Goal: Check status: Check status

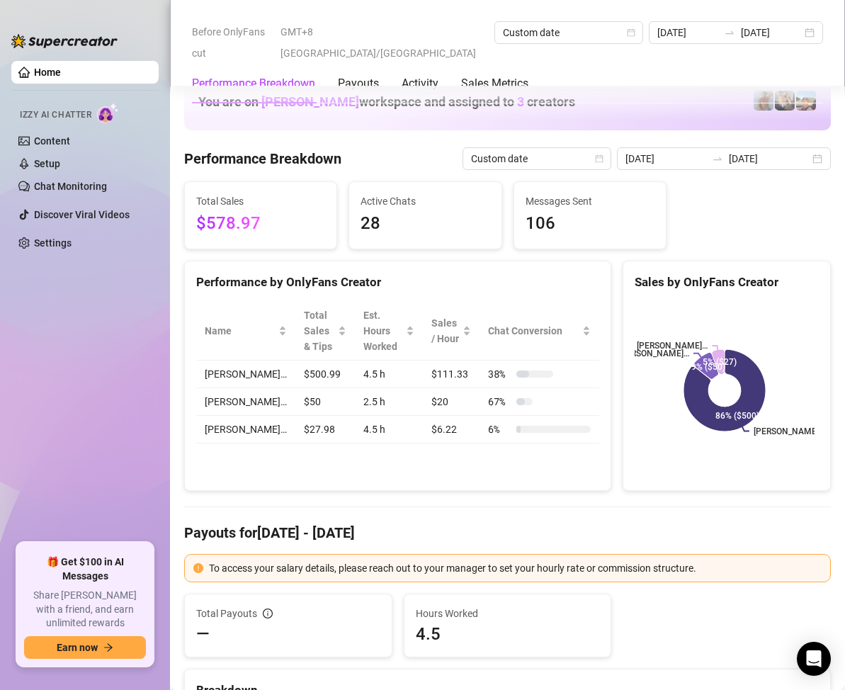
scroll to position [1912, 0]
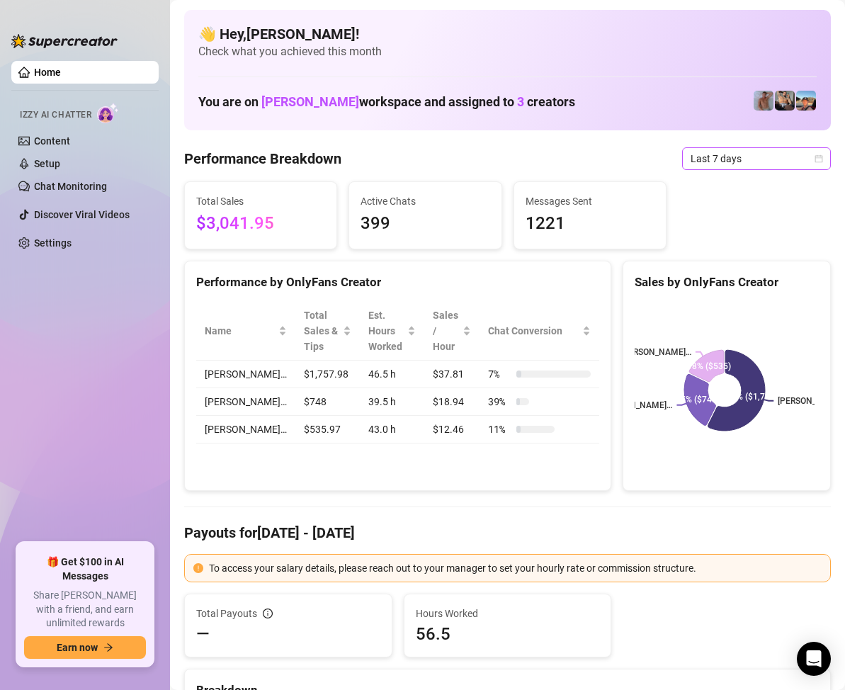
click at [807, 153] on span "Last 7 days" at bounding box center [757, 158] width 132 height 21
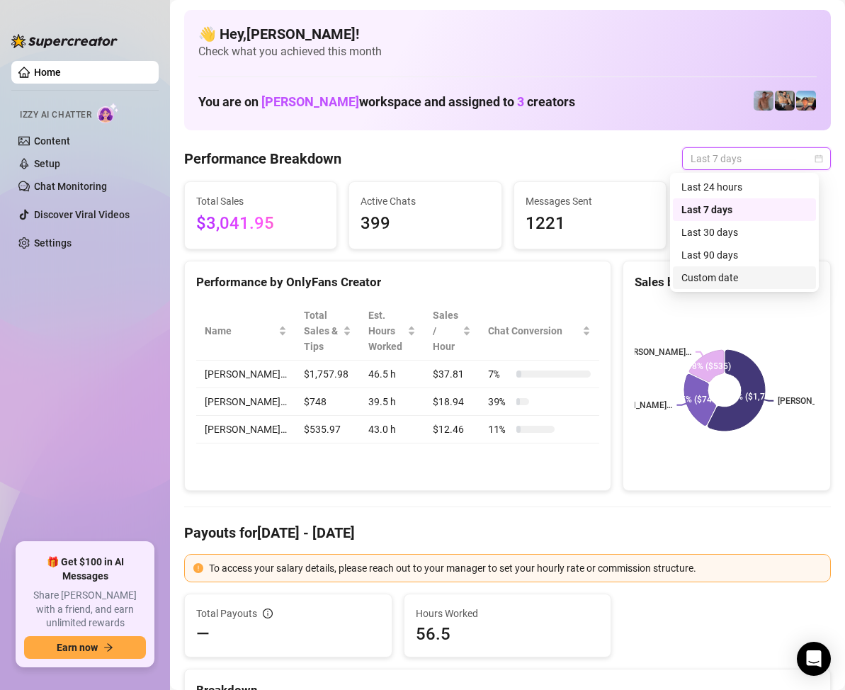
click at [734, 276] on div "Custom date" at bounding box center [744, 278] width 126 height 16
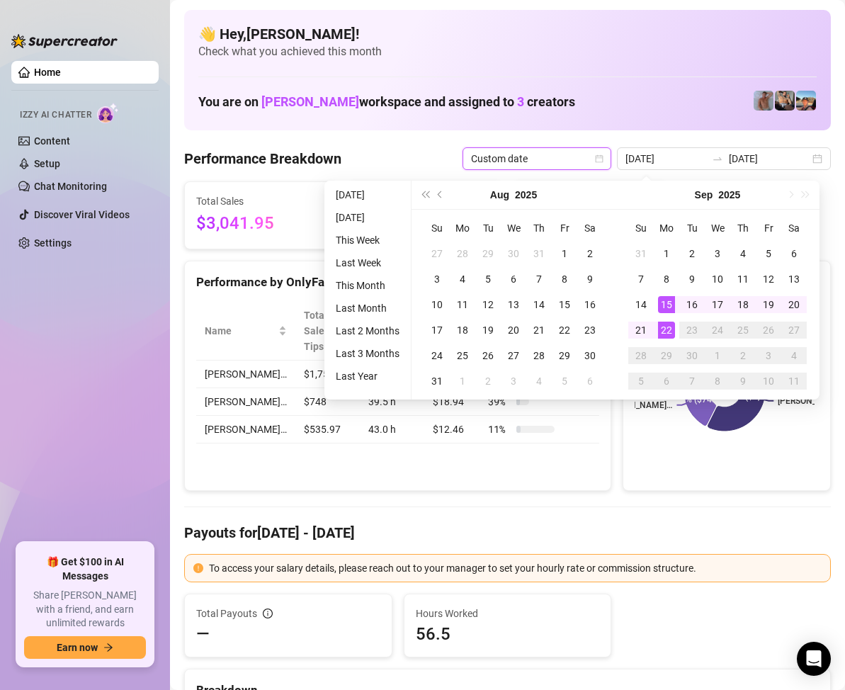
type input "[DATE]"
click at [669, 327] on div "22" at bounding box center [666, 330] width 17 height 17
click at [669, 325] on div "22" at bounding box center [666, 330] width 17 height 17
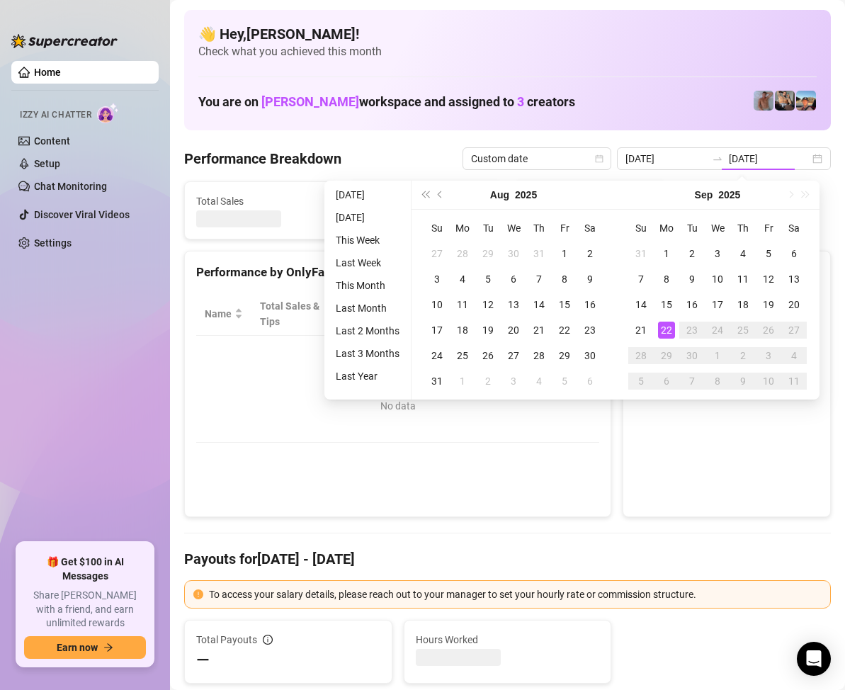
type input "[DATE]"
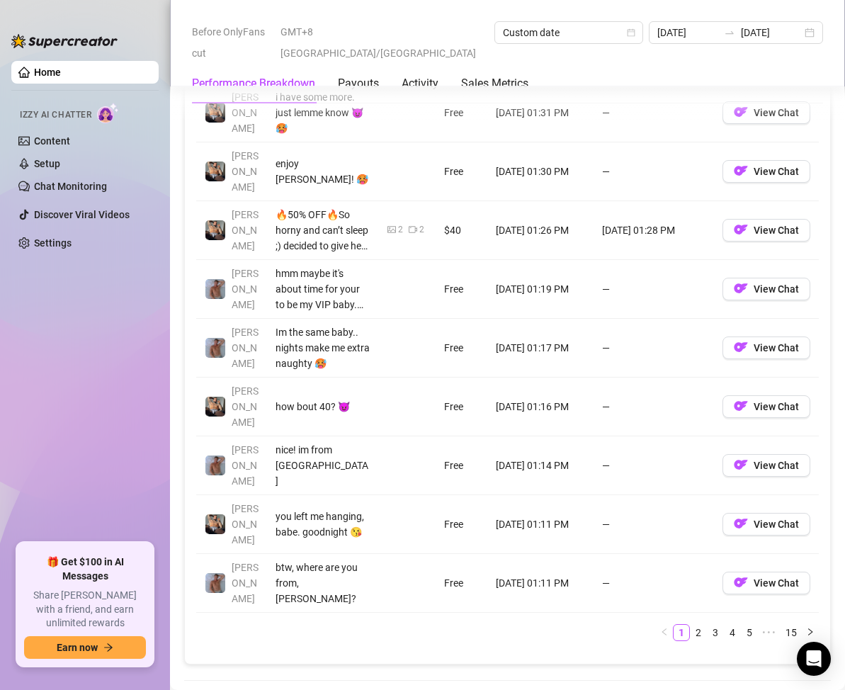
scroll to position [1700, 0]
